Goal: Transaction & Acquisition: Book appointment/travel/reservation

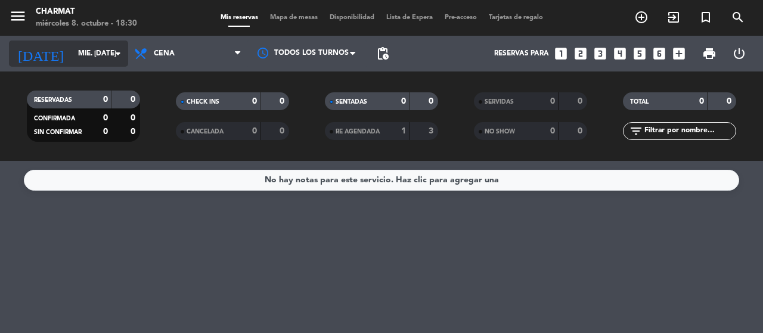
click at [115, 54] on icon "arrow_drop_down" at bounding box center [118, 54] width 14 height 14
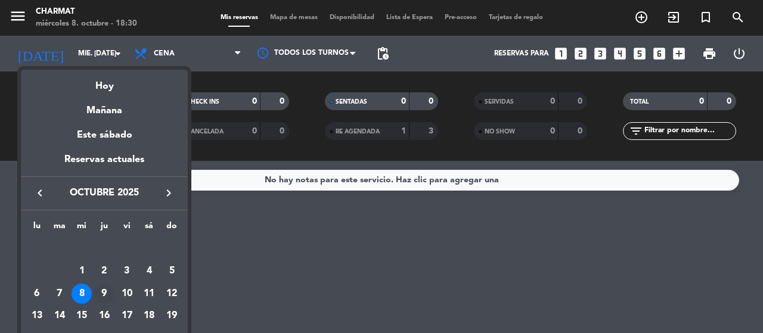
click at [103, 290] on div "9" at bounding box center [104, 294] width 20 height 20
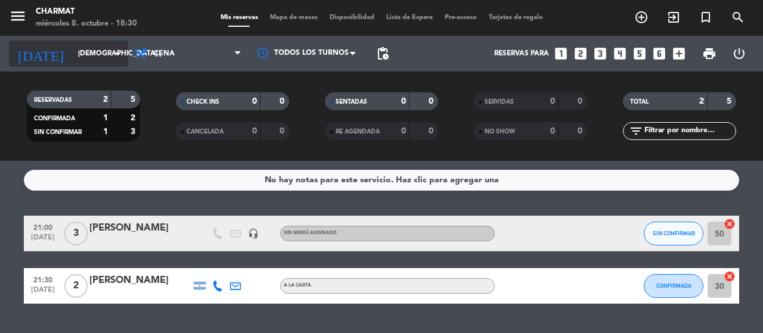
click at [123, 53] on icon "arrow_drop_down" at bounding box center [118, 54] width 14 height 14
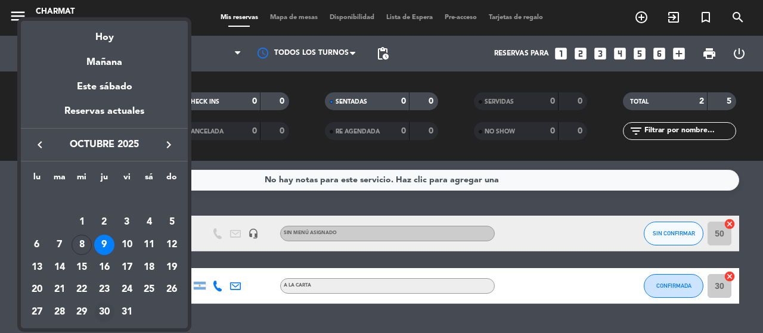
click at [103, 312] on div "30" at bounding box center [104, 312] width 20 height 20
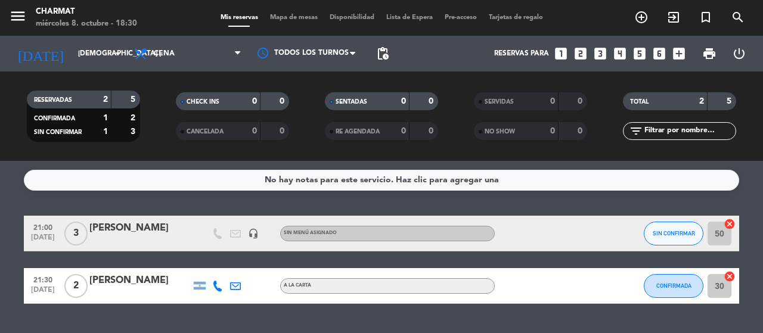
type input "[DEMOGRAPHIC_DATA] [DATE]"
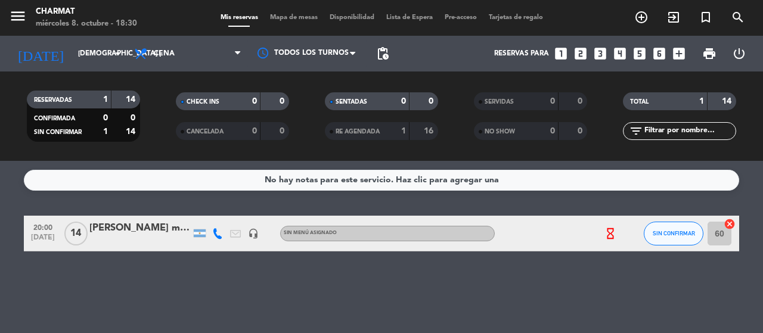
click at [610, 234] on icon "hourglass_empty" at bounding box center [610, 233] width 13 height 13
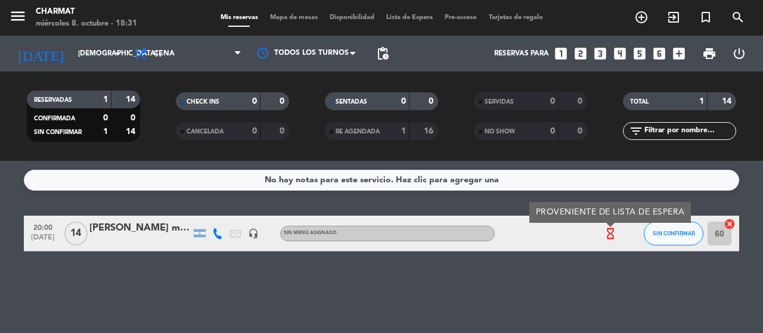
click at [601, 283] on div "No hay notas para este servicio. Haz clic para agregar una 20:00 [DATE] [PERSON…" at bounding box center [381, 247] width 763 height 172
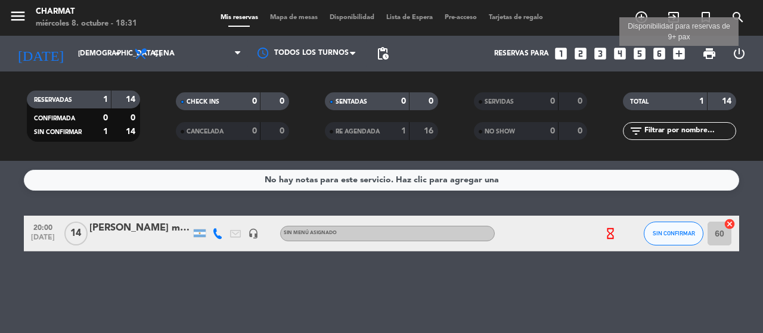
click at [610, 55] on icon "add_box" at bounding box center [680, 54] width 16 height 16
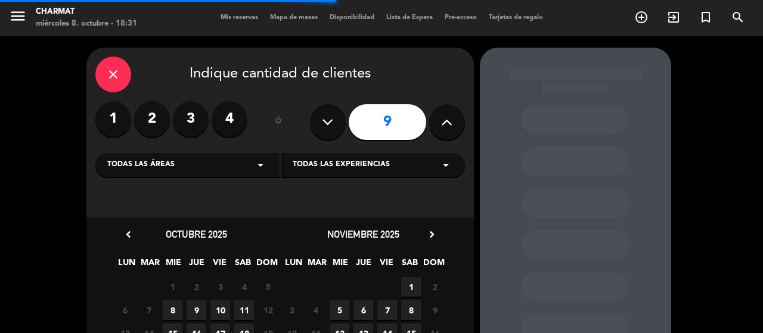
click at [451, 124] on icon at bounding box center [446, 122] width 11 height 18
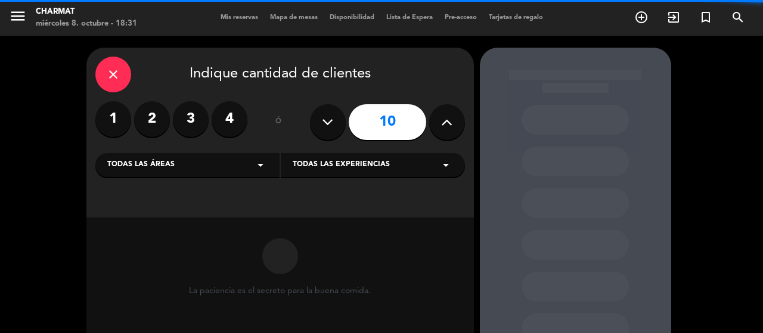
click at [453, 124] on icon at bounding box center [446, 122] width 11 height 18
click at [455, 123] on button at bounding box center [447, 122] width 36 height 36
type input "12"
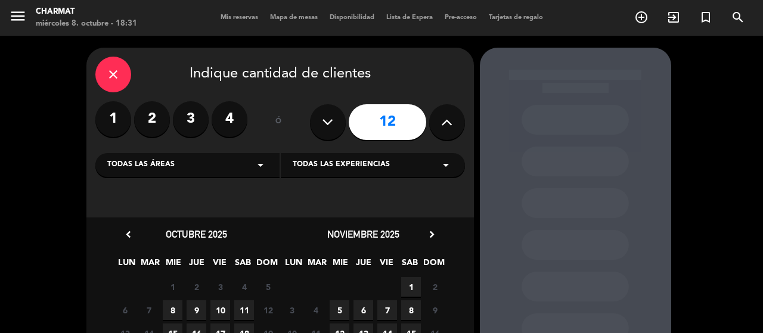
click at [259, 166] on icon "arrow_drop_down" at bounding box center [260, 165] width 14 height 14
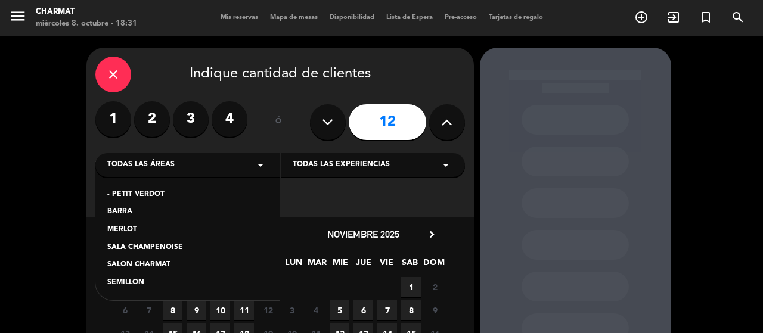
click at [158, 246] on div "SALA CHAMPENOISE" at bounding box center [187, 248] width 160 height 12
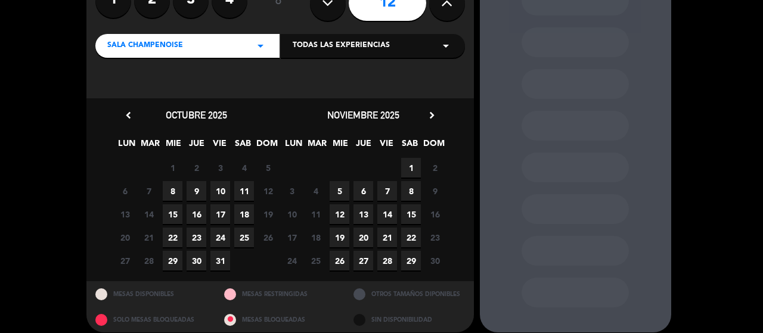
scroll to position [130, 0]
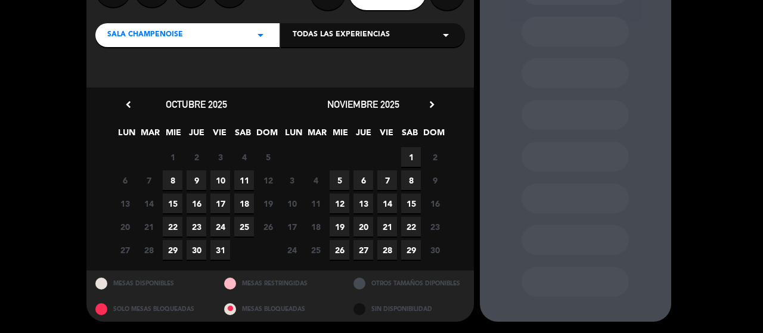
click at [196, 225] on span "23" at bounding box center [197, 227] width 20 height 20
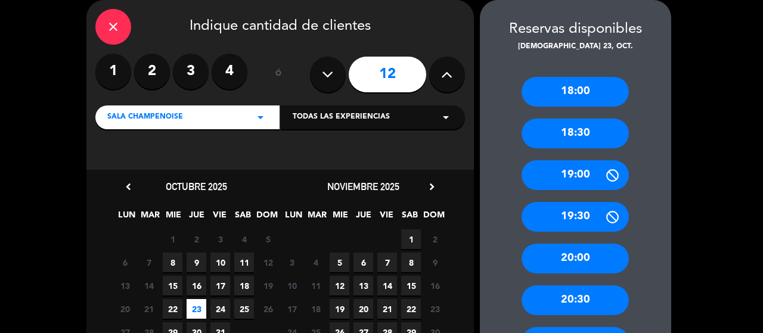
scroll to position [107, 0]
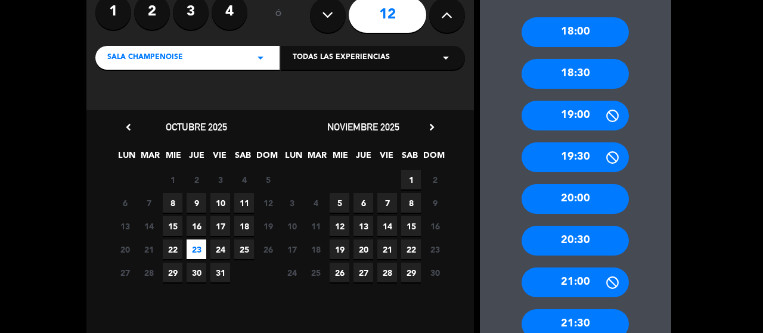
click at [568, 199] on div "20:00" at bounding box center [575, 199] width 107 height 30
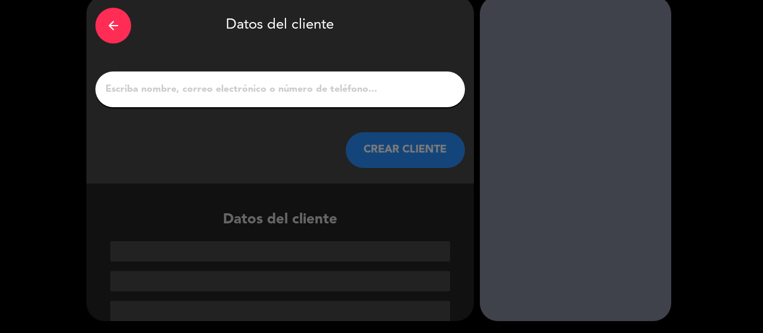
click at [229, 85] on input "1" at bounding box center [280, 89] width 352 height 17
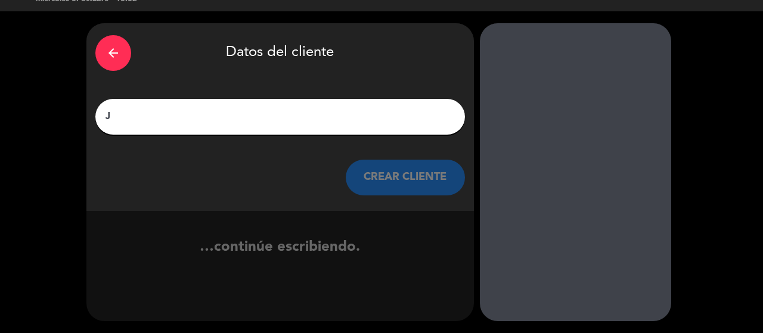
scroll to position [24, 0]
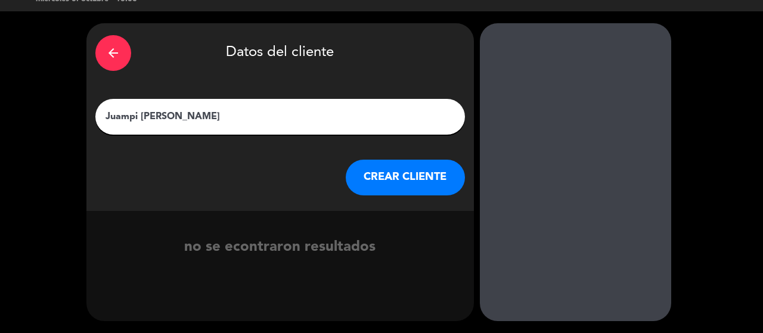
type input "Juampi [PERSON_NAME]"
click at [383, 178] on button "CREAR CLIENTE" at bounding box center [405, 178] width 119 height 36
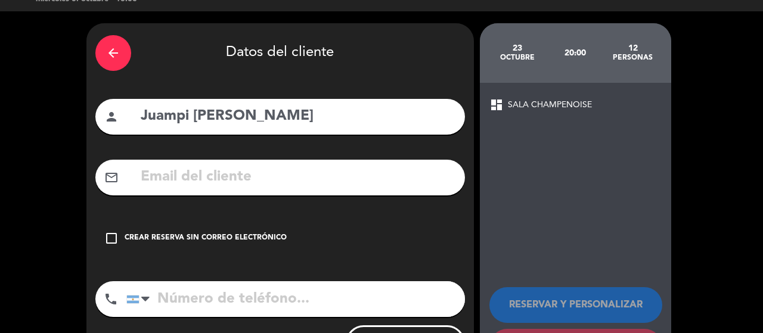
click at [112, 241] on icon "check_box_outline_blank" at bounding box center [111, 238] width 14 height 14
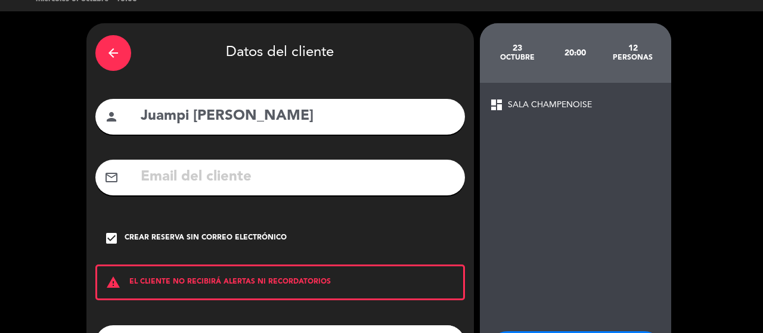
scroll to position [126, 0]
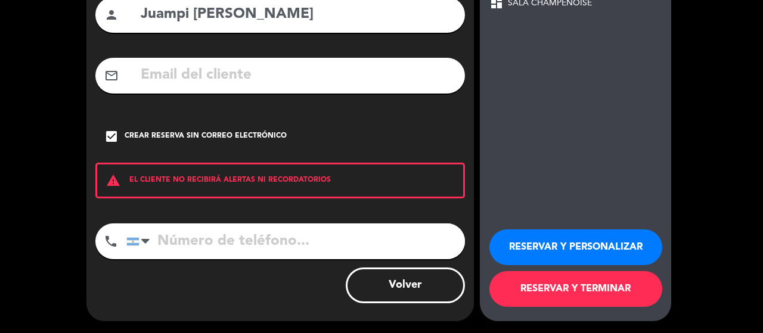
click at [566, 289] on button "RESERVAR Y TERMINAR" at bounding box center [576, 289] width 173 height 36
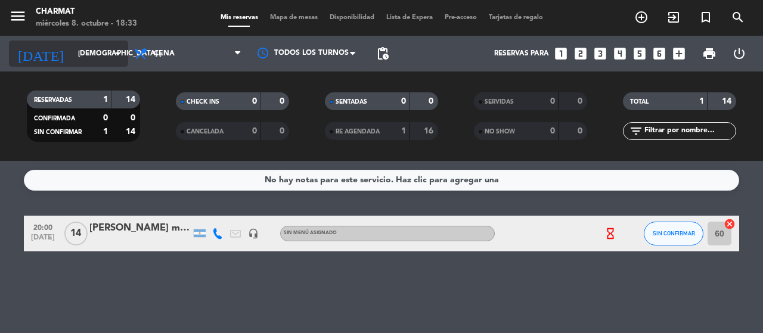
click at [122, 50] on icon "arrow_drop_down" at bounding box center [118, 54] width 14 height 14
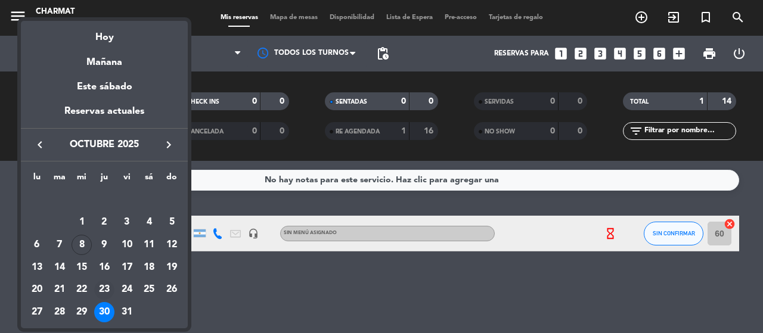
click at [100, 285] on div "23" at bounding box center [104, 290] width 20 height 20
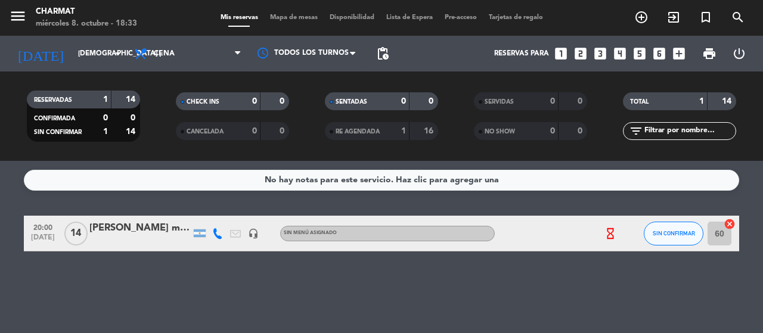
type input "[DEMOGRAPHIC_DATA] [DATE]"
